Goal: Find specific page/section: Find specific page/section

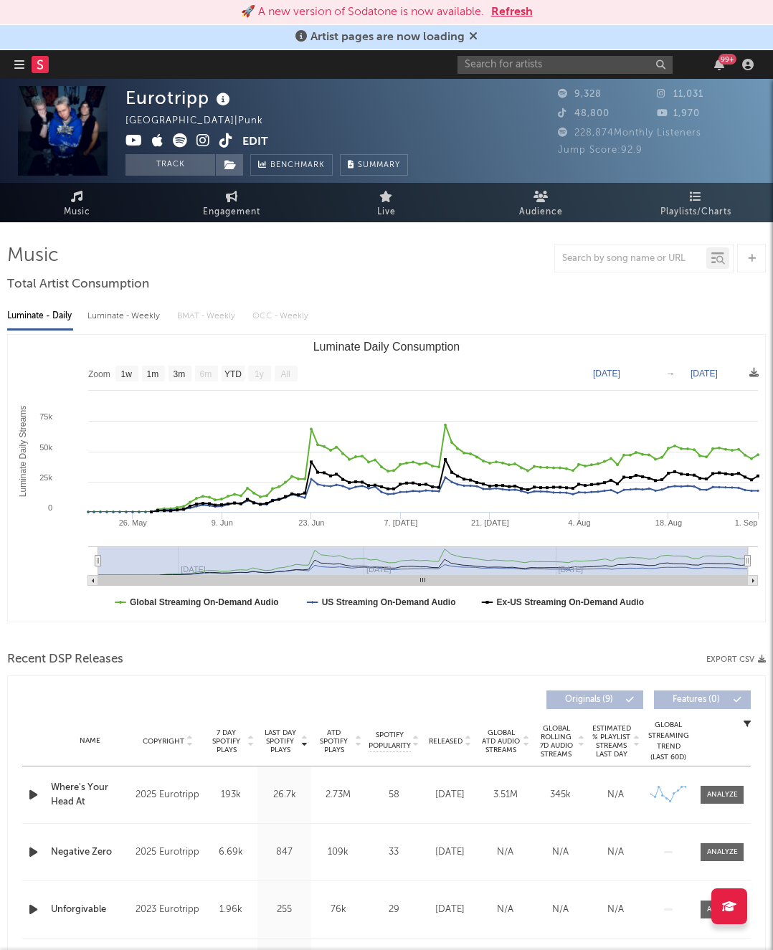
select select "1w"
click at [523, 65] on input "text" at bounding box center [564, 65] width 215 height 18
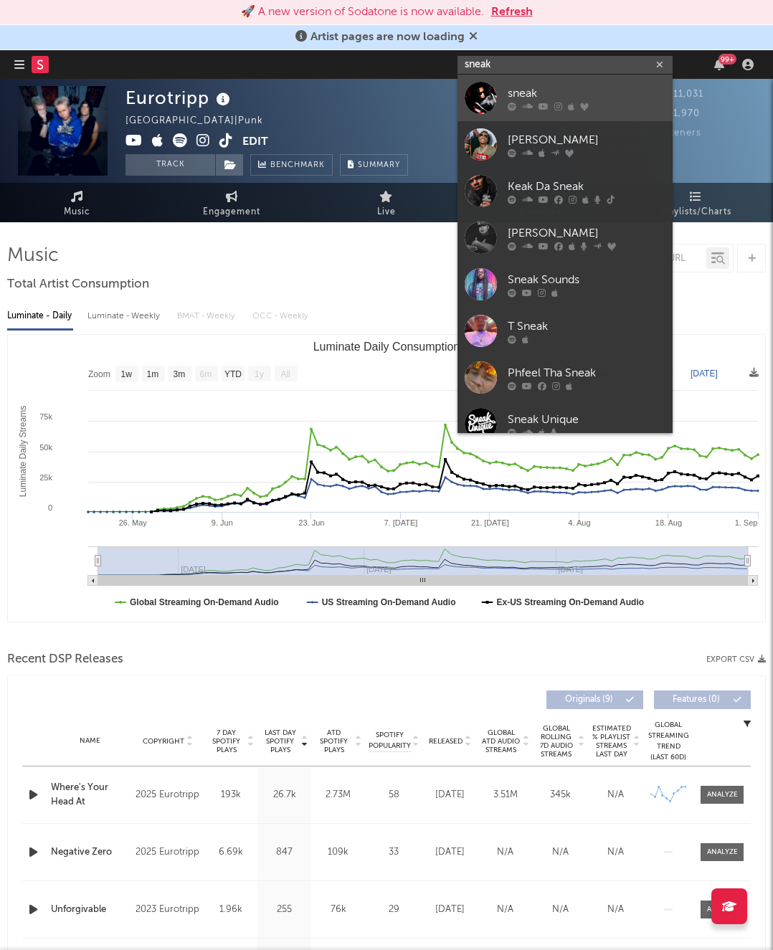
type input "sneak"
click at [524, 85] on div "sneak" at bounding box center [586, 93] width 158 height 17
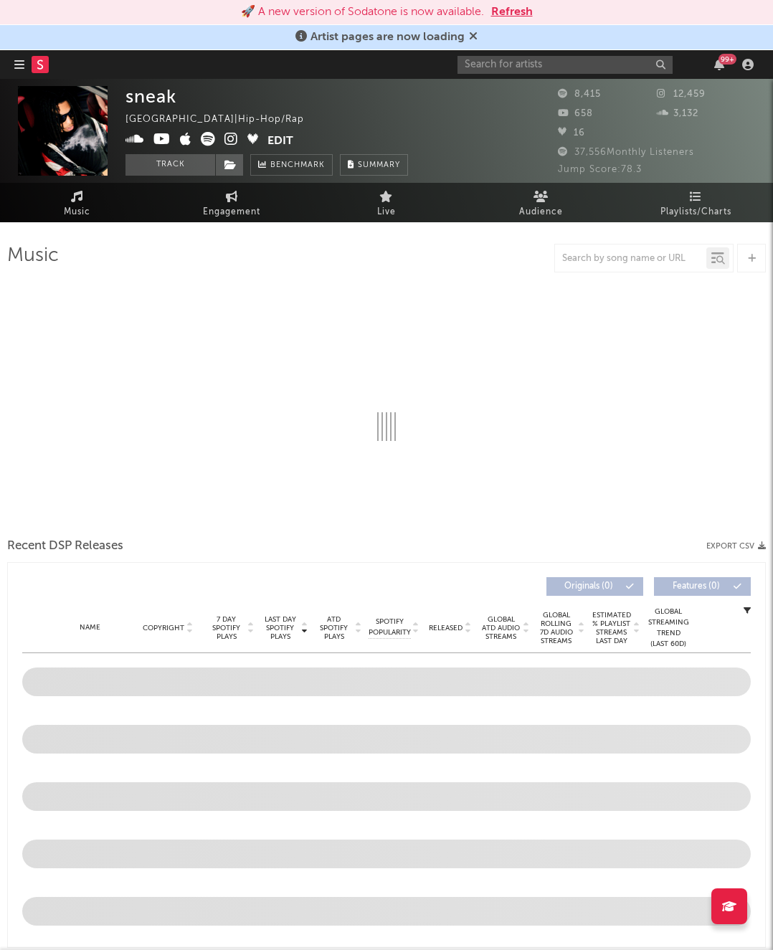
select select "1w"
